Goal: Task Accomplishment & Management: Manage account settings

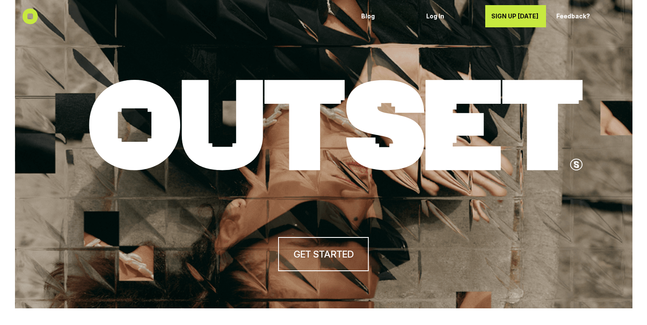
click at [421, 18] on link "Log In" at bounding box center [450, 16] width 61 height 22
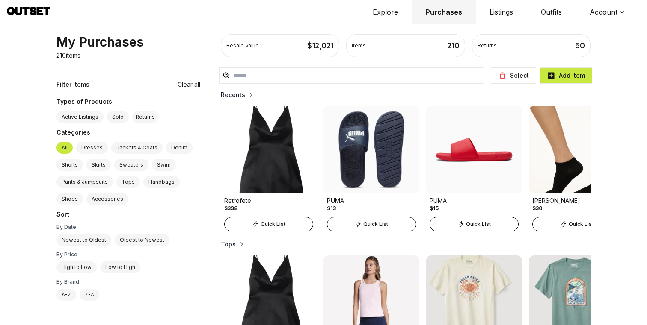
click at [591, 9] on button "Account" at bounding box center [608, 12] width 64 height 24
click at [585, 26] on span "Profile" at bounding box center [602, 28] width 75 height 15
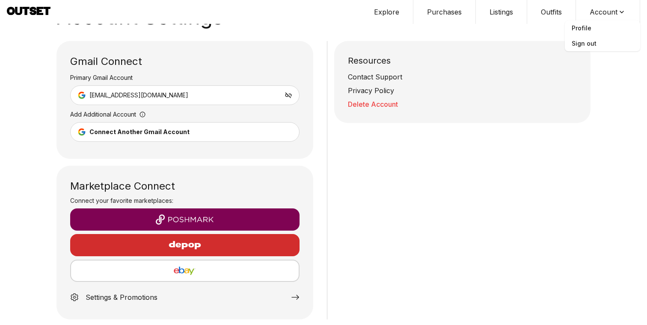
scroll to position [29, 0]
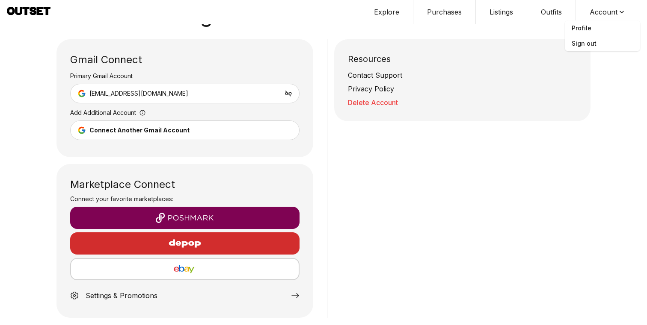
click at [222, 241] on div "button" at bounding box center [185, 244] width 216 height 21
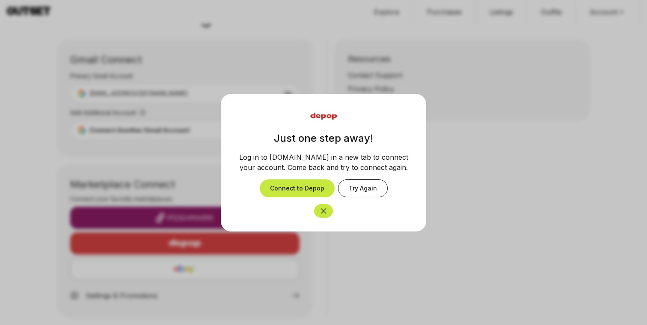
click at [322, 213] on icon "Close" at bounding box center [323, 211] width 9 height 9
